Goal: Task Accomplishment & Management: Manage account settings

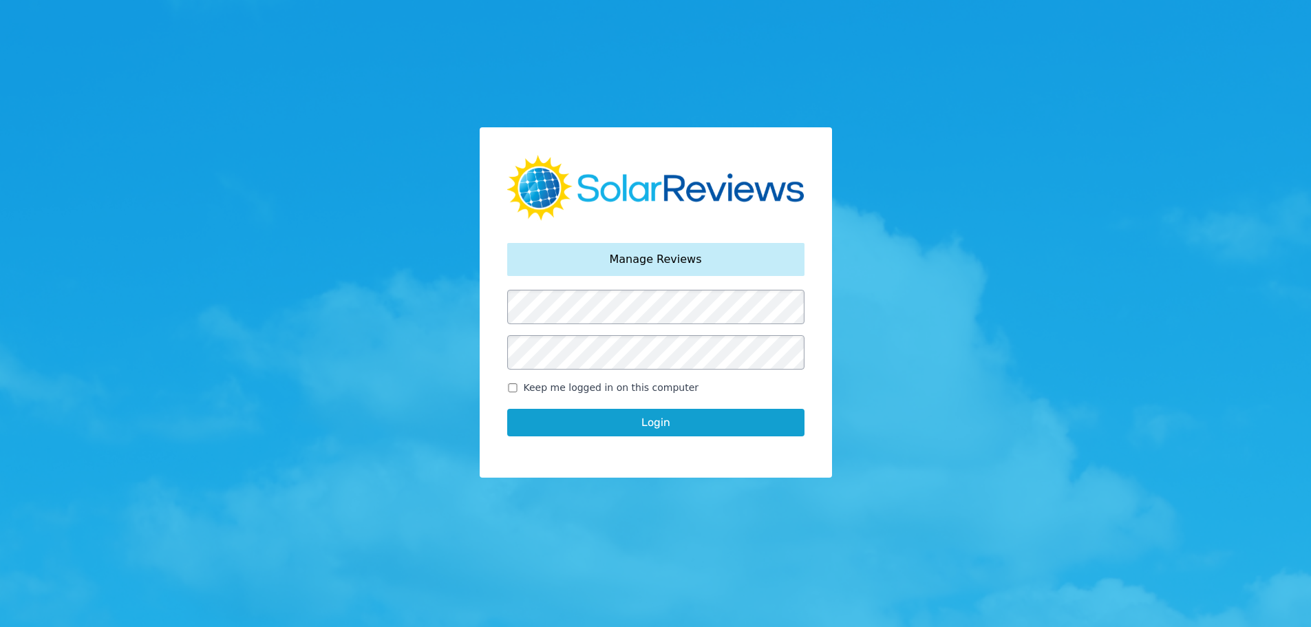
click at [603, 414] on button "Login" at bounding box center [655, 423] width 297 height 28
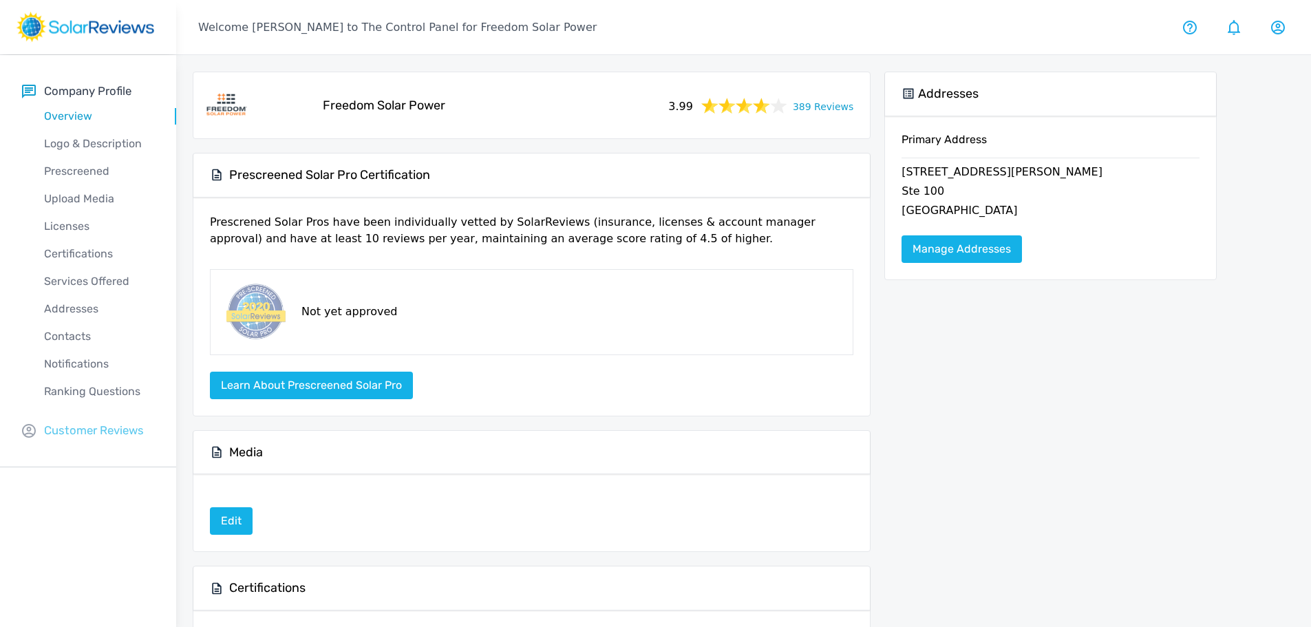
click at [123, 432] on p "Customer Reviews" at bounding box center [94, 430] width 100 height 17
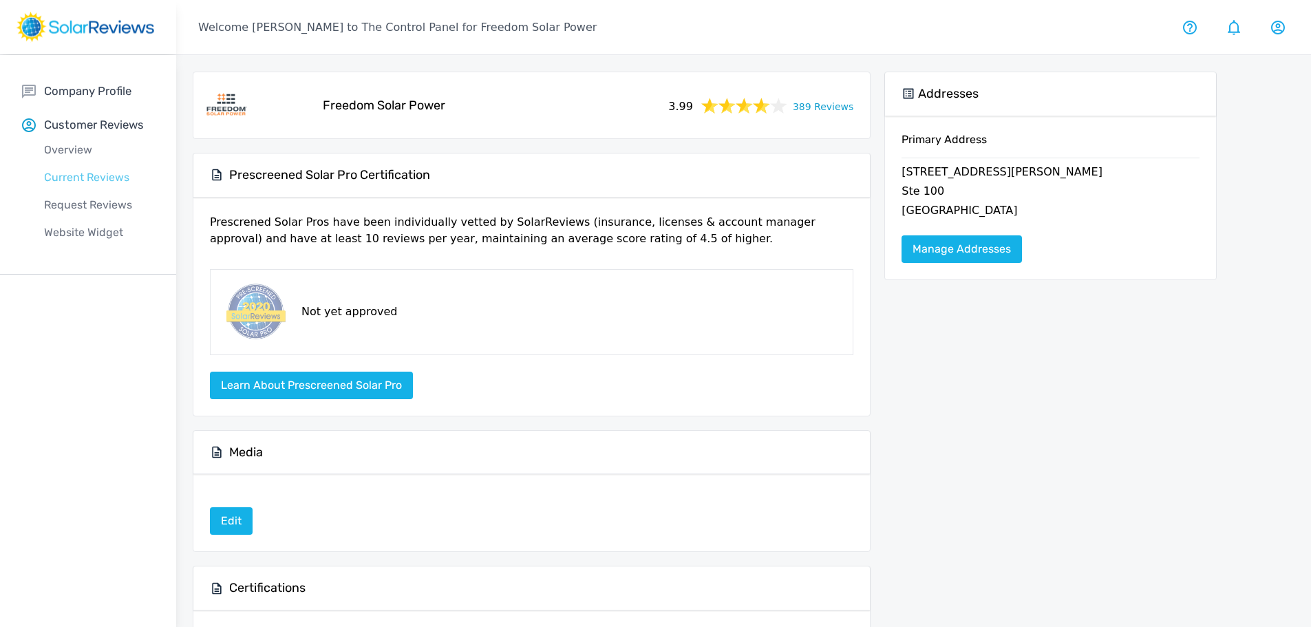
click at [115, 178] on p "Current Reviews" at bounding box center [99, 177] width 154 height 17
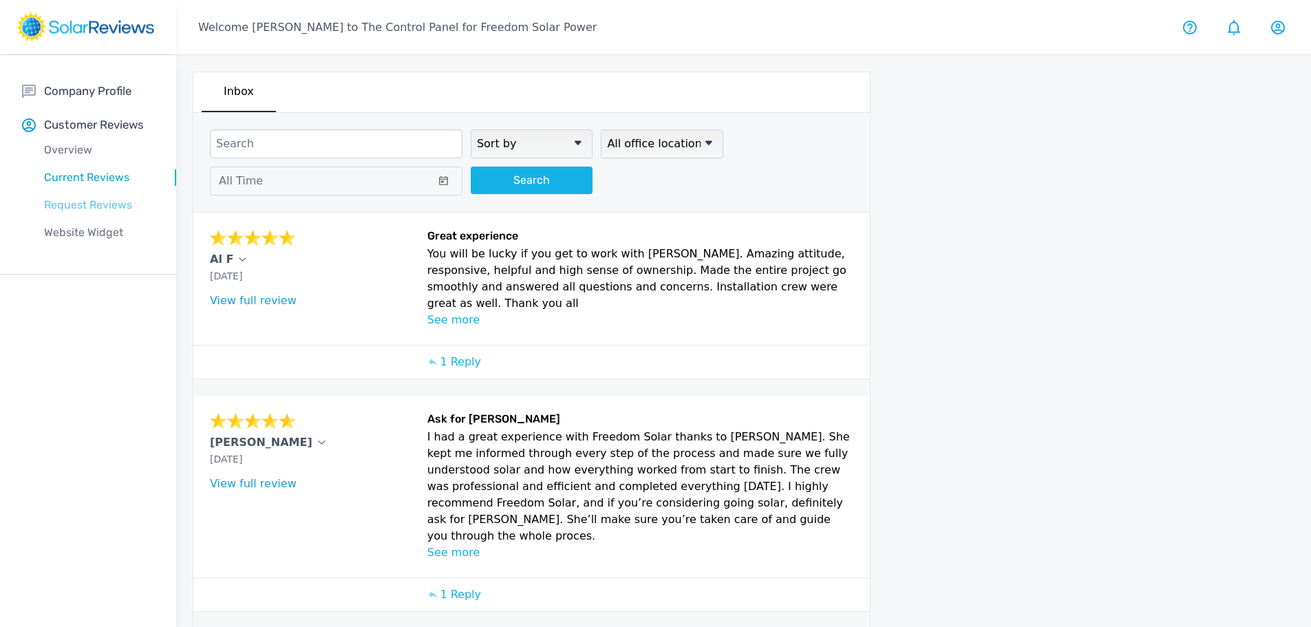
click at [94, 204] on p "Request Reviews" at bounding box center [99, 205] width 154 height 17
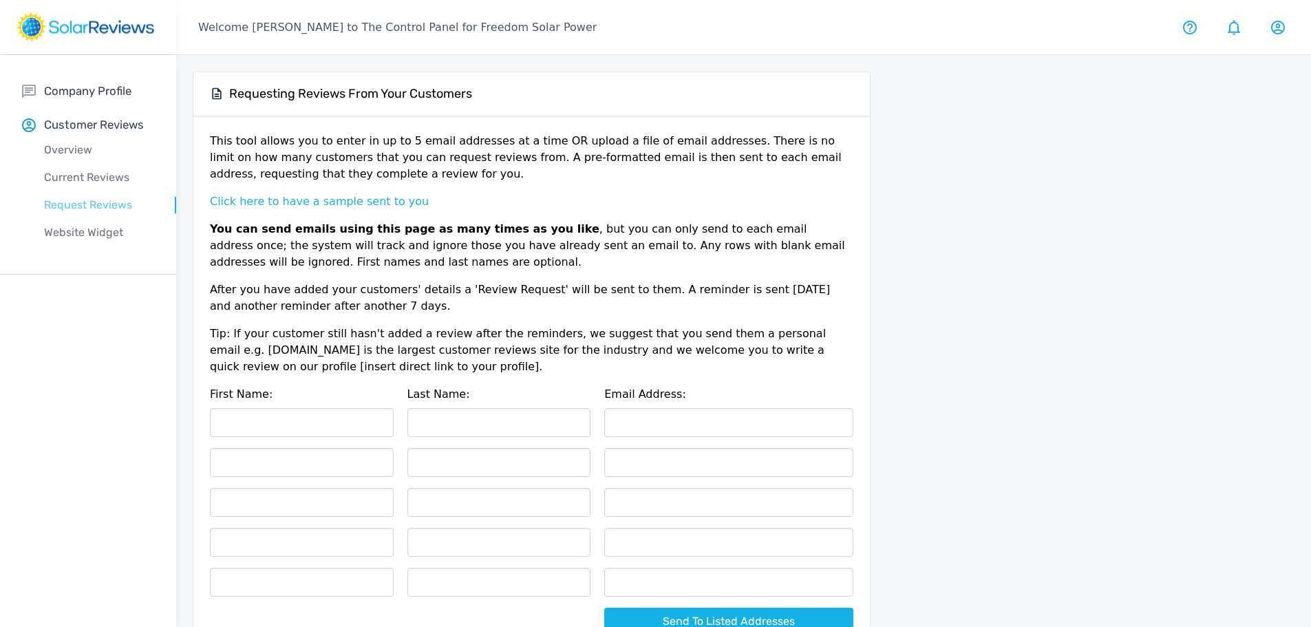
click at [90, 204] on p "Request Reviews" at bounding box center [99, 205] width 154 height 17
click at [97, 170] on p "Current Reviews" at bounding box center [99, 177] width 154 height 17
